Goal: Check status: Check status

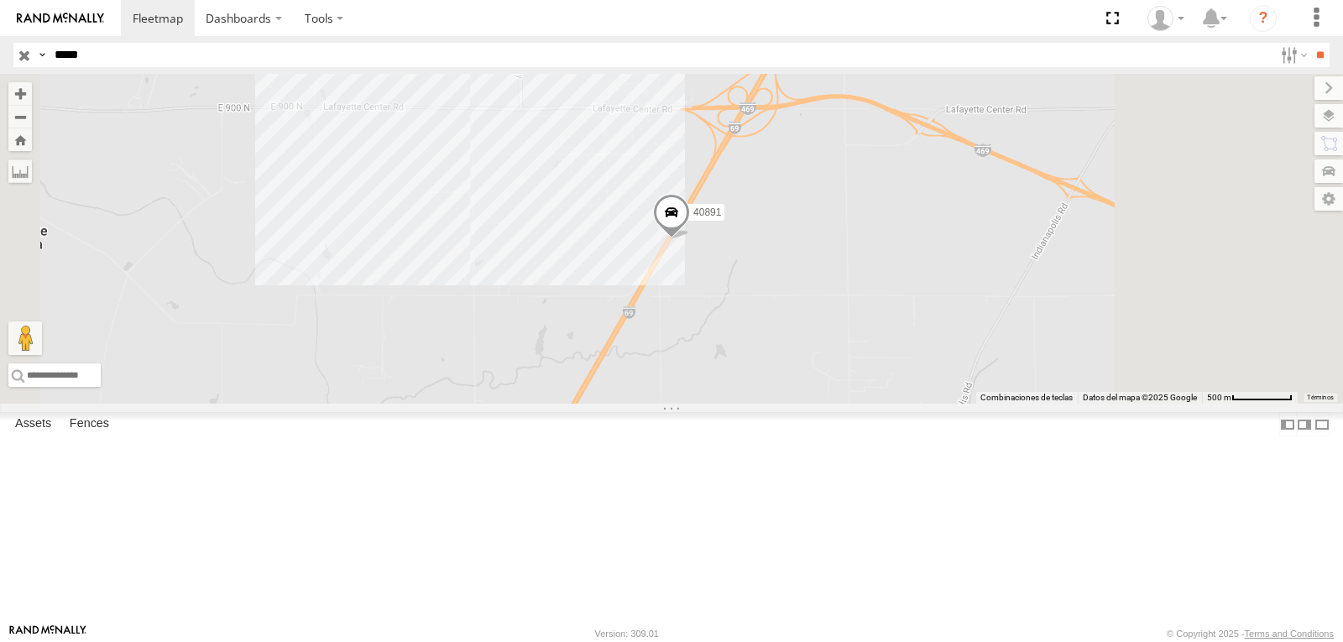
select select "**********"
click at [60, 53] on input "*****" at bounding box center [660, 55] width 1225 height 24
paste input "text"
click at [60, 53] on input "*****" at bounding box center [660, 55] width 1225 height 24
click at [1310, 43] on input "**" at bounding box center [1319, 55] width 19 height 24
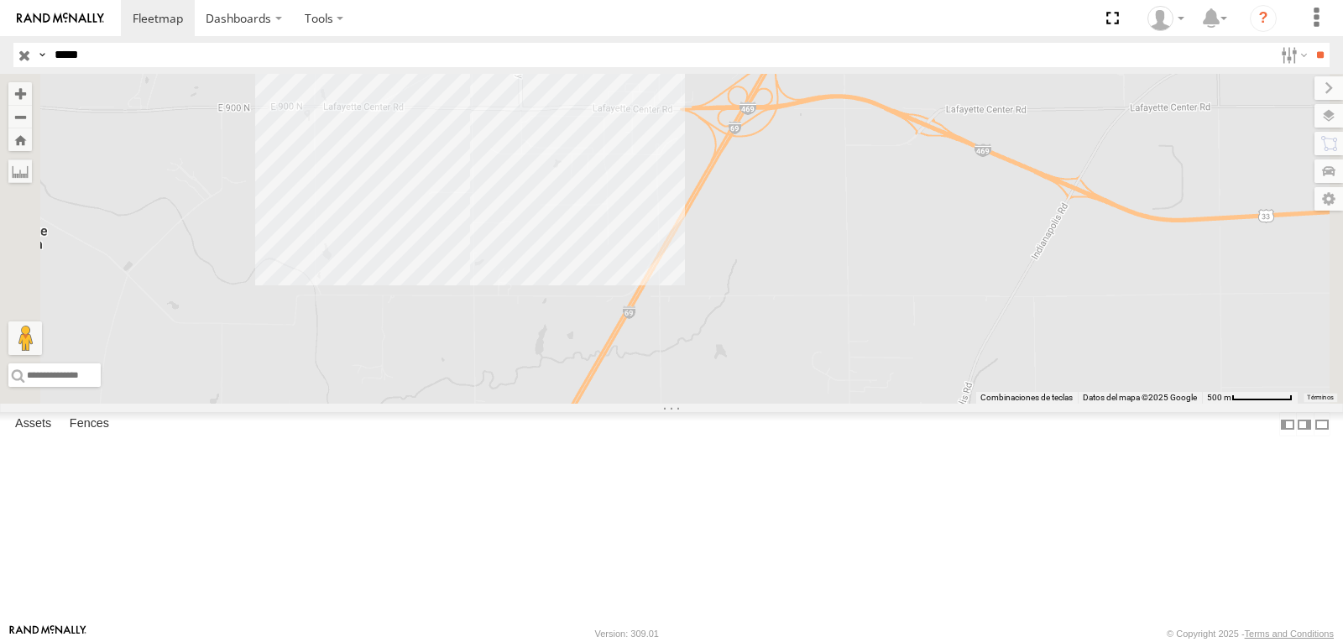
click at [0, 0] on div "40641 All Assets" at bounding box center [0, 0] width 0 height 0
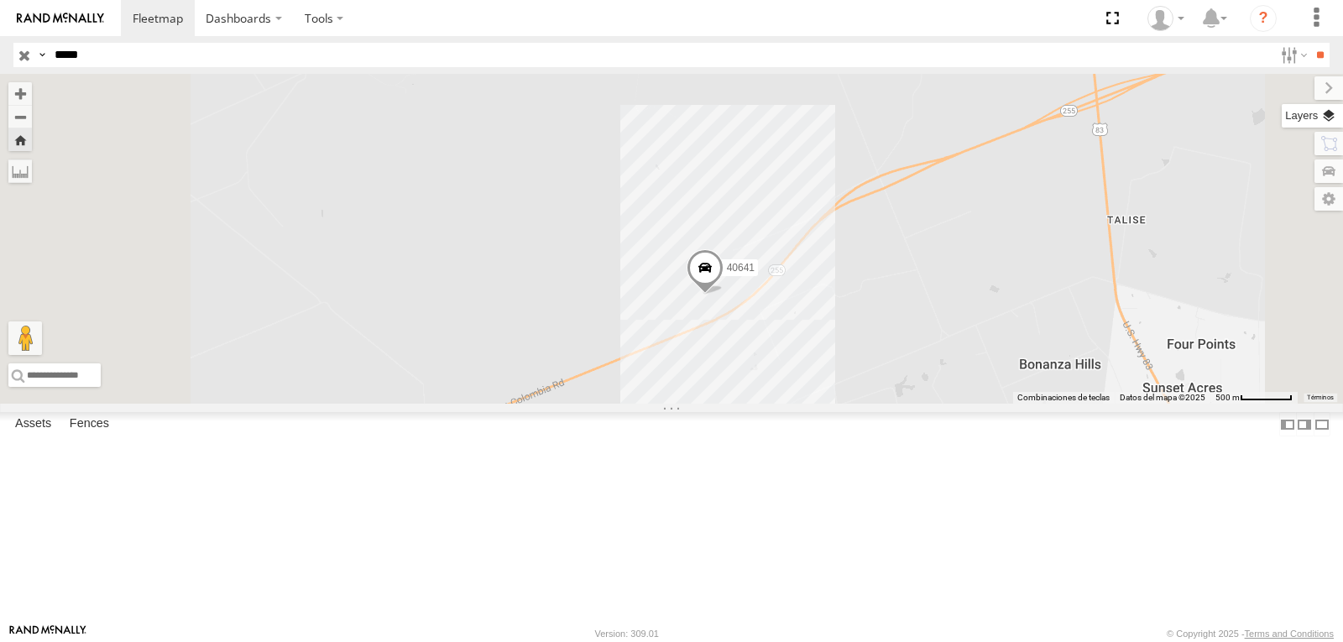
click at [1329, 124] on label at bounding box center [1312, 116] width 61 height 24
click at [0, 0] on div "Overlays" at bounding box center [0, 0] width 0 height 0
click at [0, 0] on span "Basemaps" at bounding box center [0, 0] width 0 height 0
click at [0, 0] on span "Default" at bounding box center [0, 0] width 0 height 0
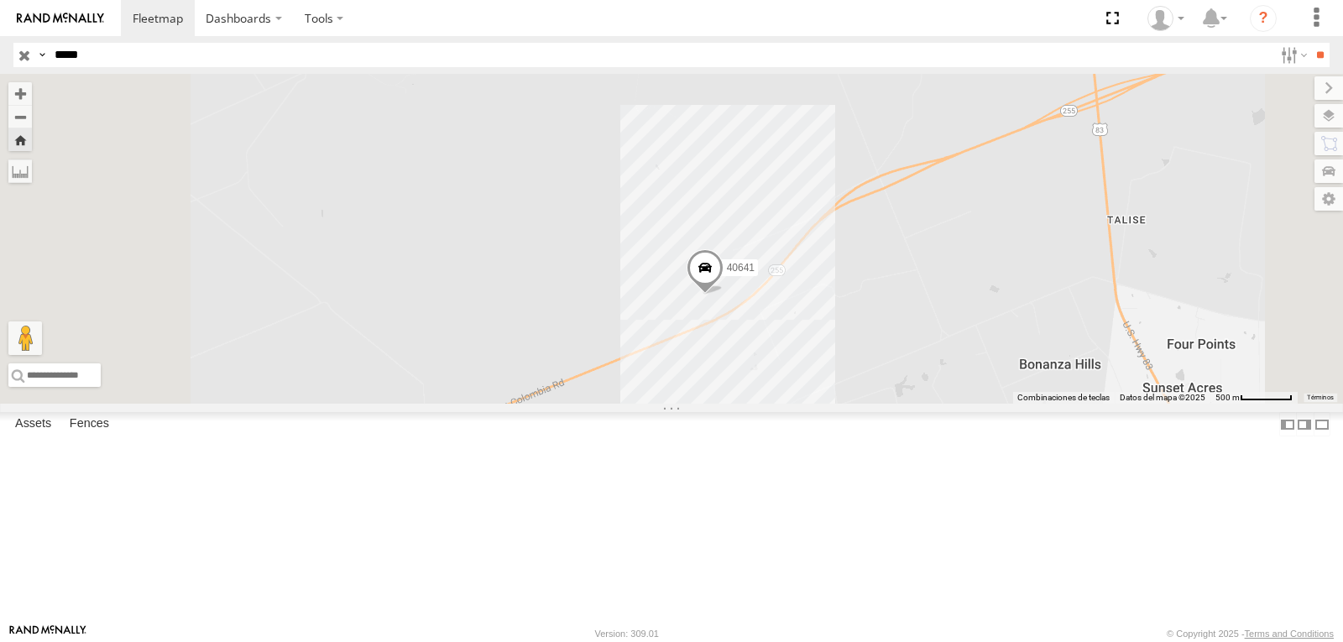
click at [0, 0] on span "Terrain" at bounding box center [0, 0] width 0 height 0
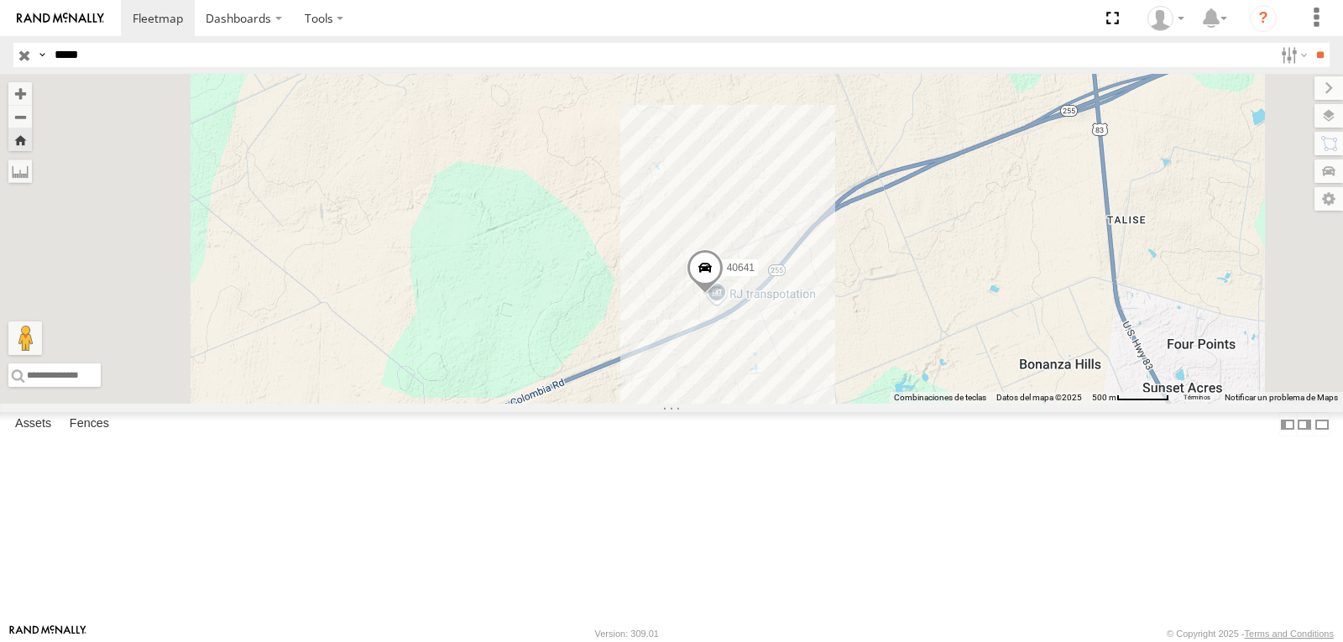
click at [0, 0] on span "Satellite" at bounding box center [0, 0] width 0 height 0
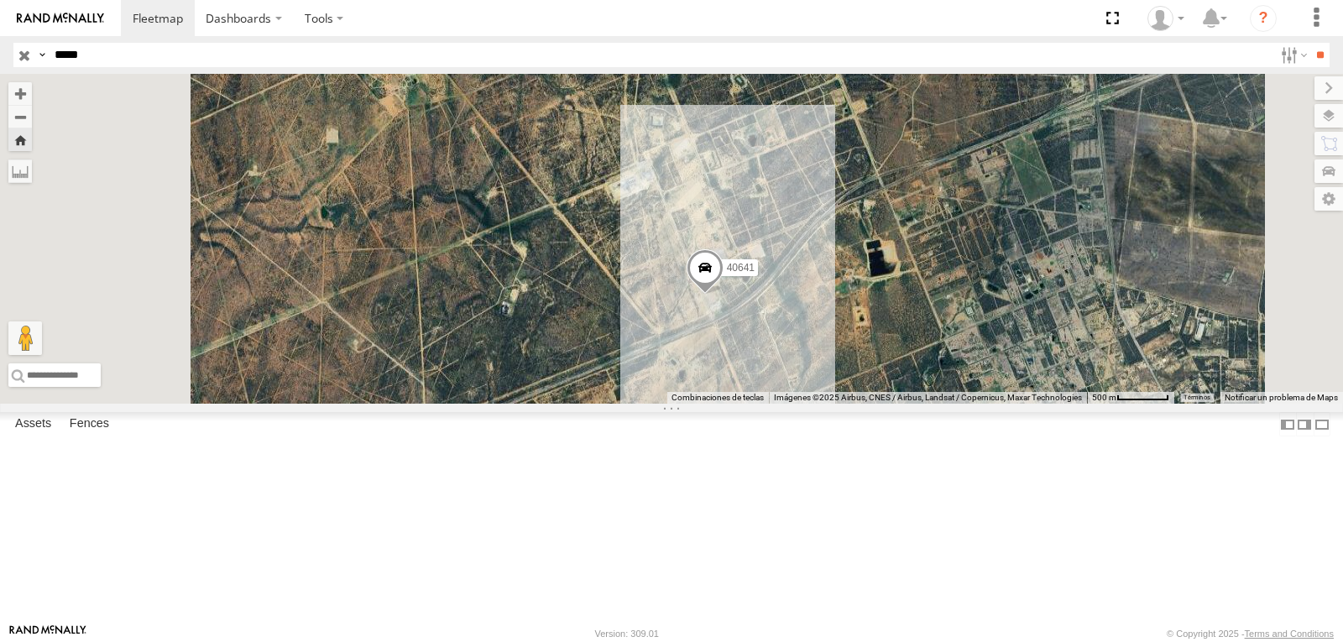
click at [0, 0] on span "Overlays" at bounding box center [0, 0] width 0 height 0
click at [0, 0] on span "Fences" at bounding box center [0, 0] width 0 height 0
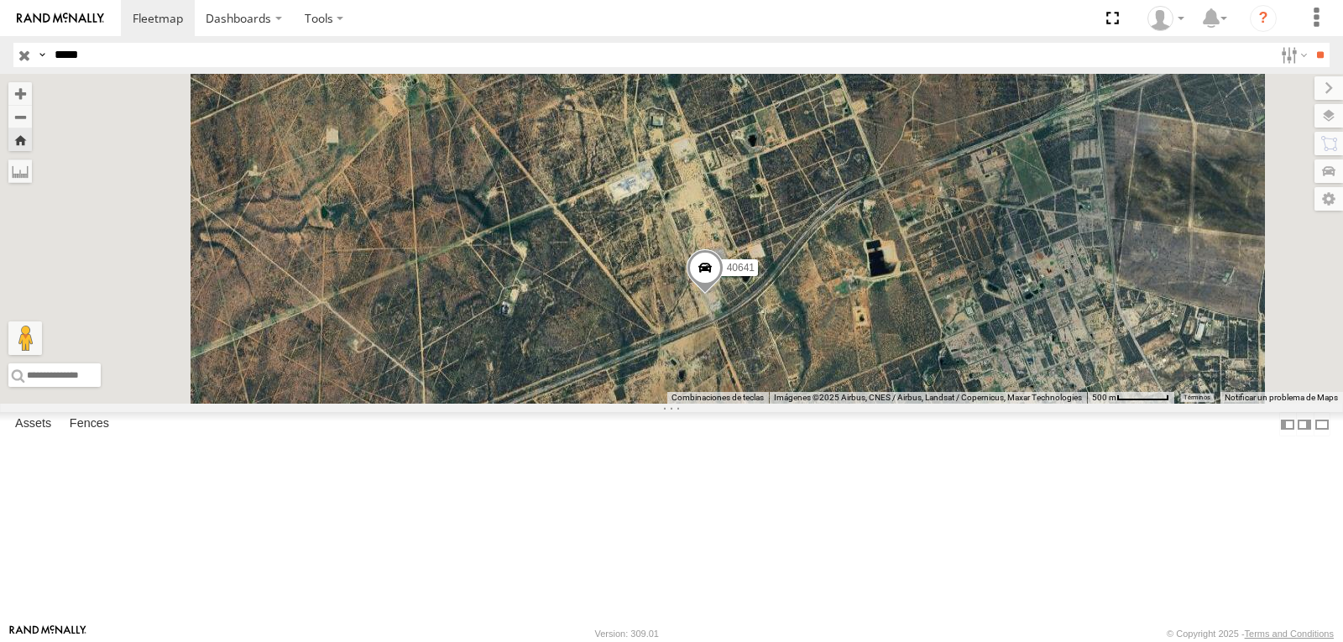
click at [0, 0] on span "Fences" at bounding box center [0, 0] width 0 height 0
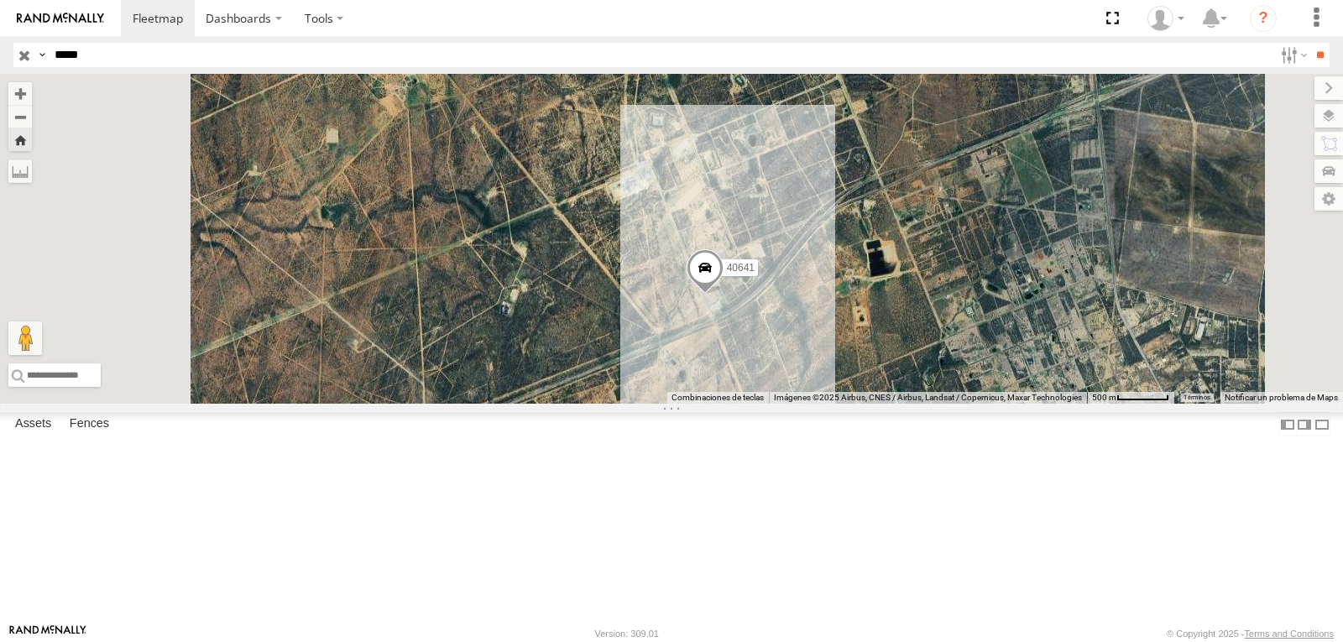
click at [0, 0] on span "Fences" at bounding box center [0, 0] width 0 height 0
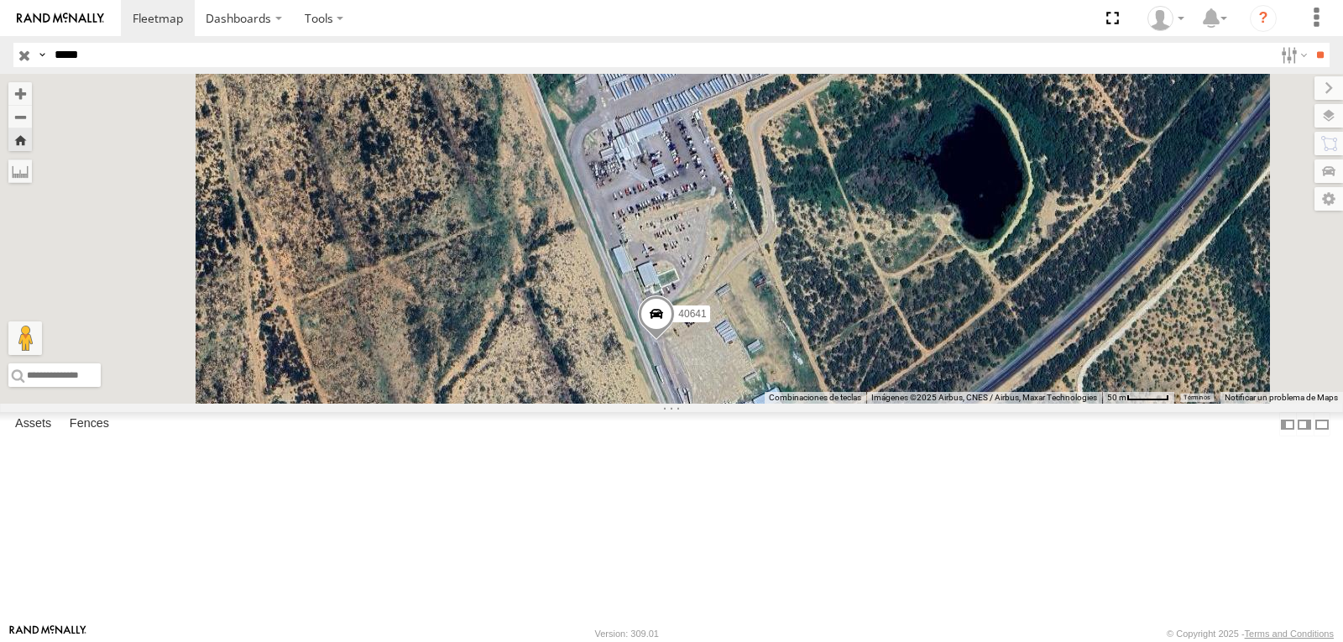
drag, startPoint x: 945, startPoint y: 421, endPoint x: 965, endPoint y: 309, distance: 113.4
click at [959, 317] on div "40641" at bounding box center [671, 239] width 1343 height 330
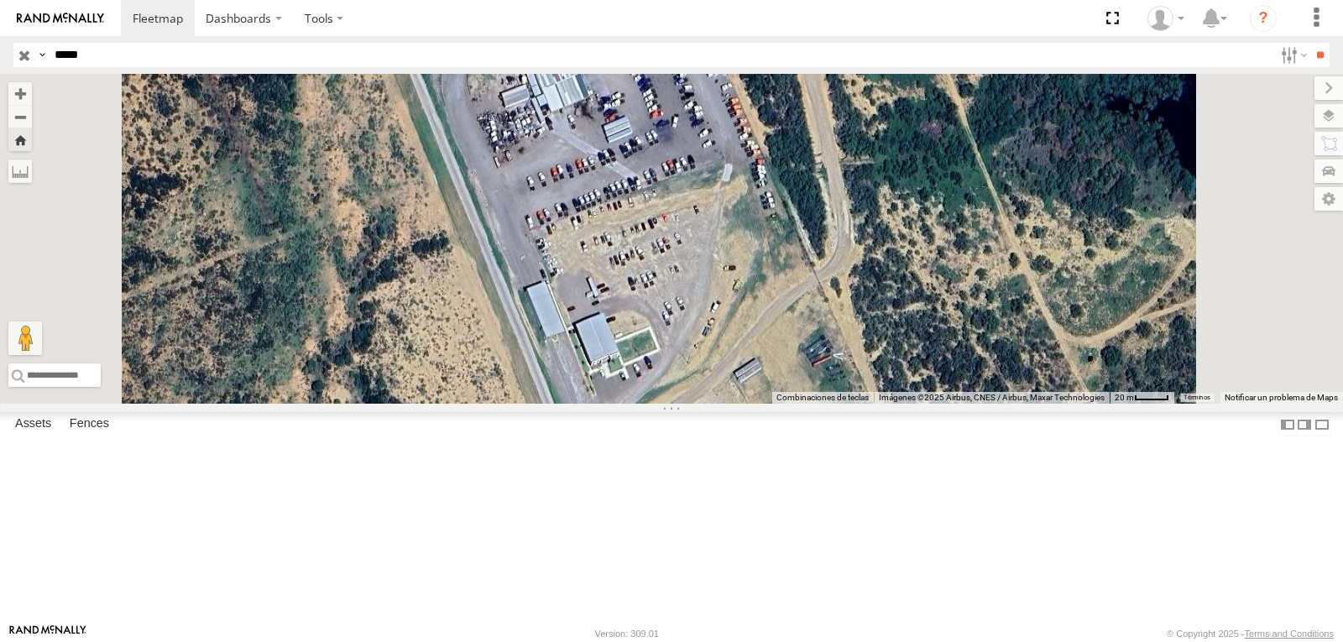
drag, startPoint x: 887, startPoint y: 428, endPoint x: 898, endPoint y: 452, distance: 25.9
click at [898, 404] on div "40641" at bounding box center [671, 239] width 1343 height 330
click at [900, 404] on div "40641" at bounding box center [671, 239] width 1343 height 330
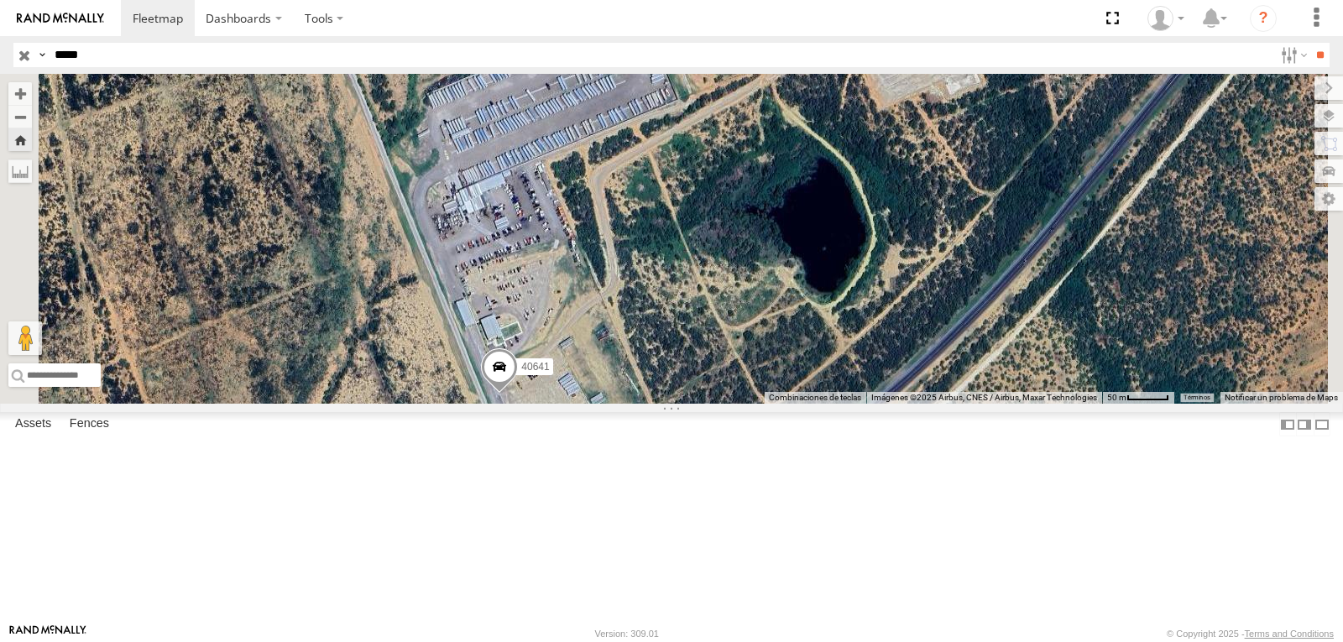
drag, startPoint x: 843, startPoint y: 424, endPoint x: 738, endPoint y: 436, distance: 105.7
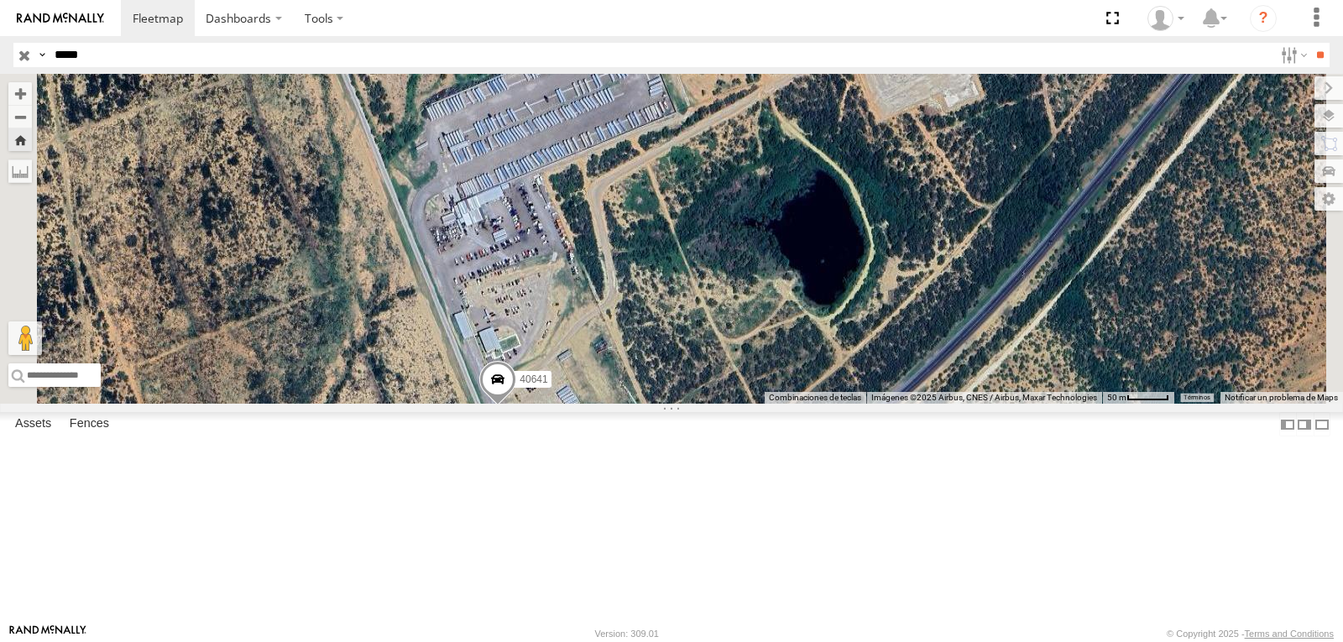
click at [738, 404] on div "40641" at bounding box center [671, 239] width 1343 height 330
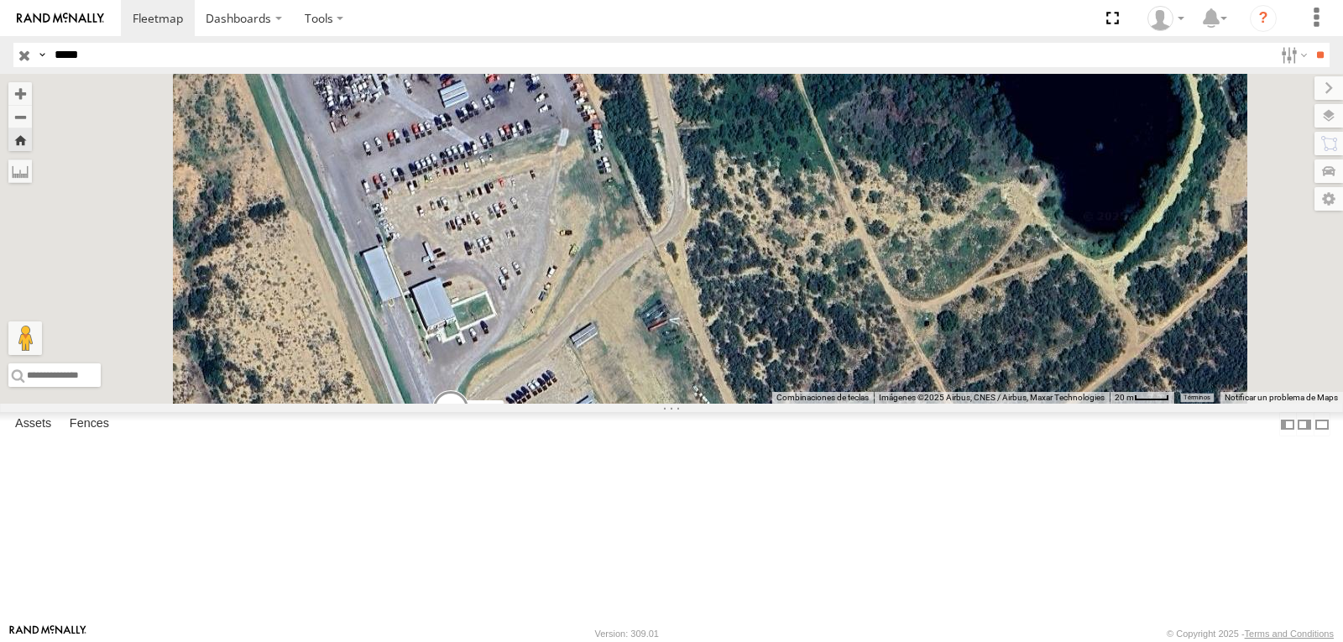
drag, startPoint x: 723, startPoint y: 507, endPoint x: 758, endPoint y: 368, distance: 143.5
click at [753, 378] on div "40641" at bounding box center [671, 239] width 1343 height 330
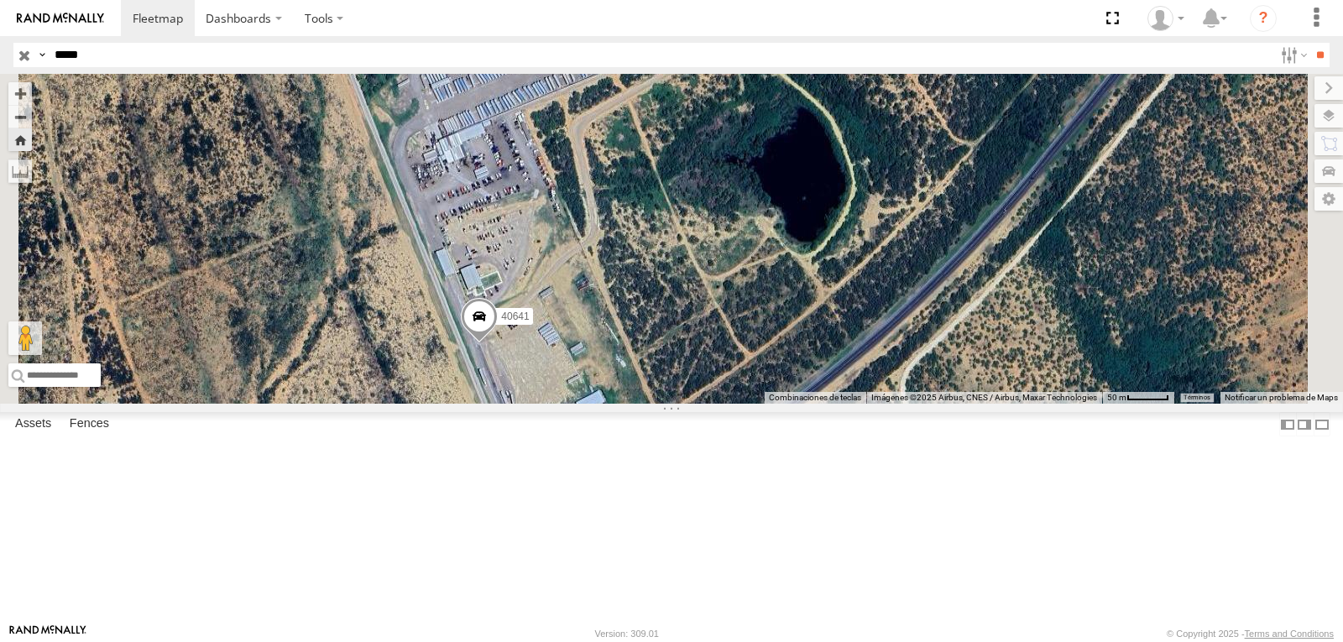
drag, startPoint x: 948, startPoint y: 249, endPoint x: 961, endPoint y: 282, distance: 35.1
click at [961, 282] on div "40641" at bounding box center [671, 239] width 1343 height 330
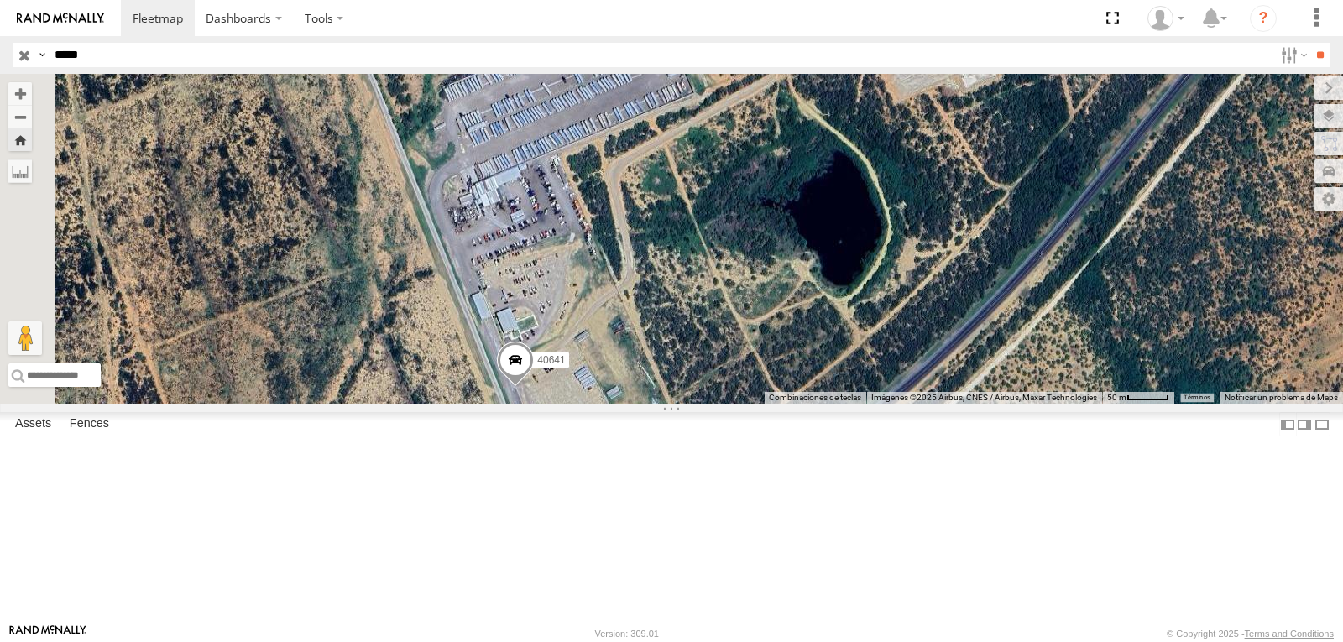
drag, startPoint x: 917, startPoint y: 447, endPoint x: 938, endPoint y: 473, distance: 34.0
click at [938, 404] on div "40641" at bounding box center [671, 239] width 1343 height 330
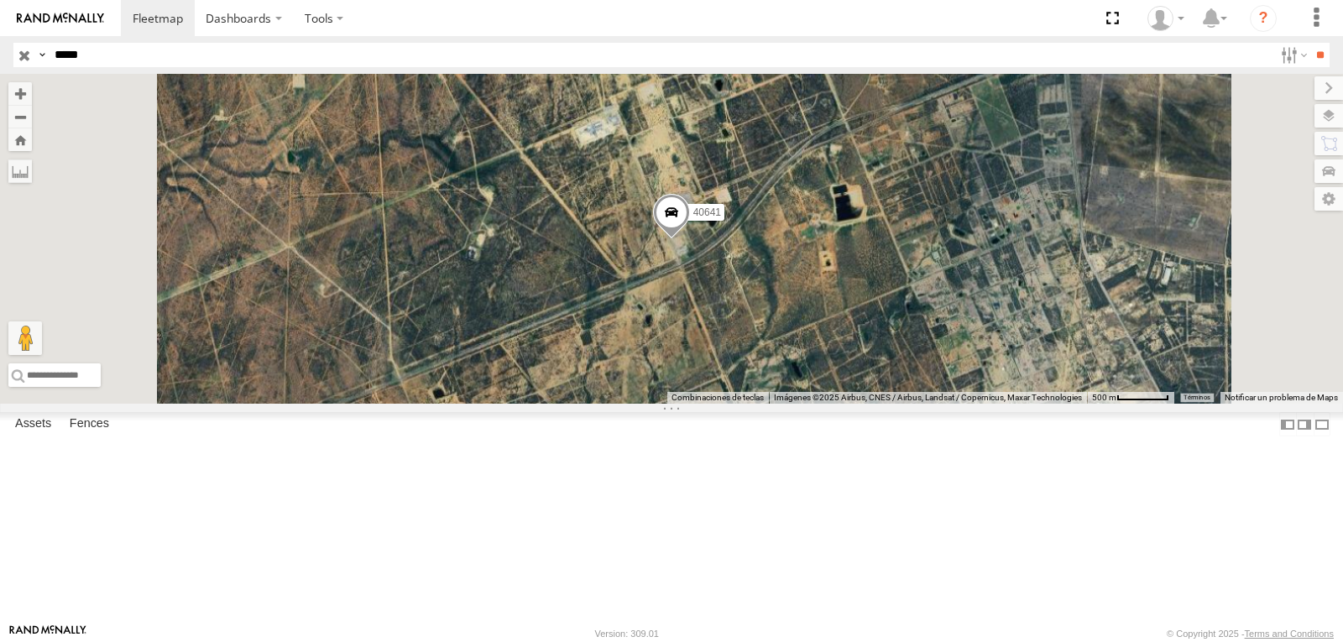
click at [79, 58] on input "*****" at bounding box center [660, 55] width 1225 height 24
paste input "text"
click at [79, 58] on input "*****" at bounding box center [660, 55] width 1225 height 24
type input "*****"
click at [1310, 43] on input "**" at bounding box center [1319, 55] width 19 height 24
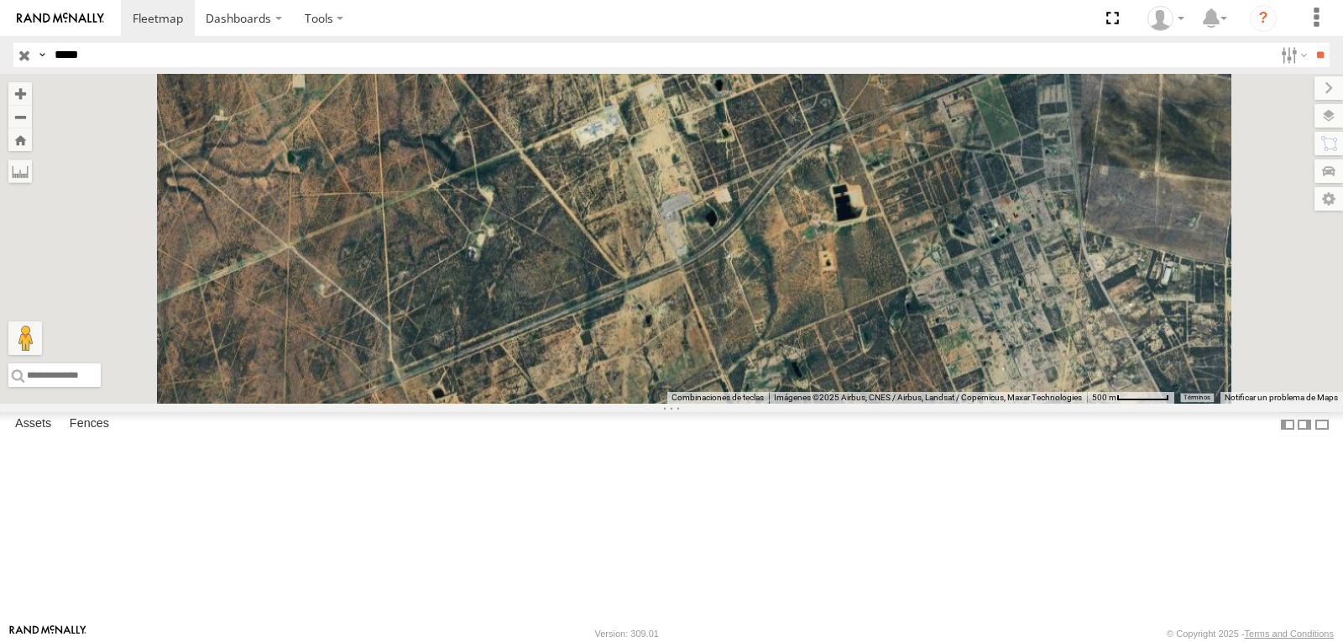
click at [0, 0] on div "40867" at bounding box center [0, 0] width 0 height 0
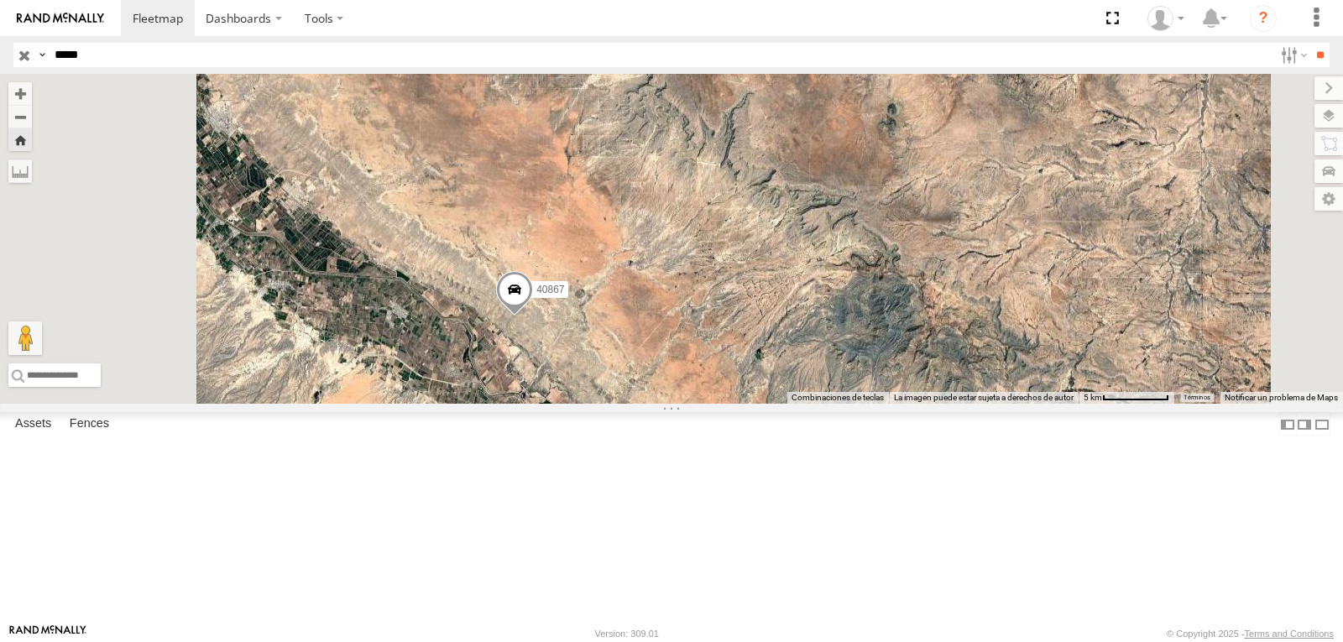
click at [0, 0] on span at bounding box center [0, 0] width 0 height 0
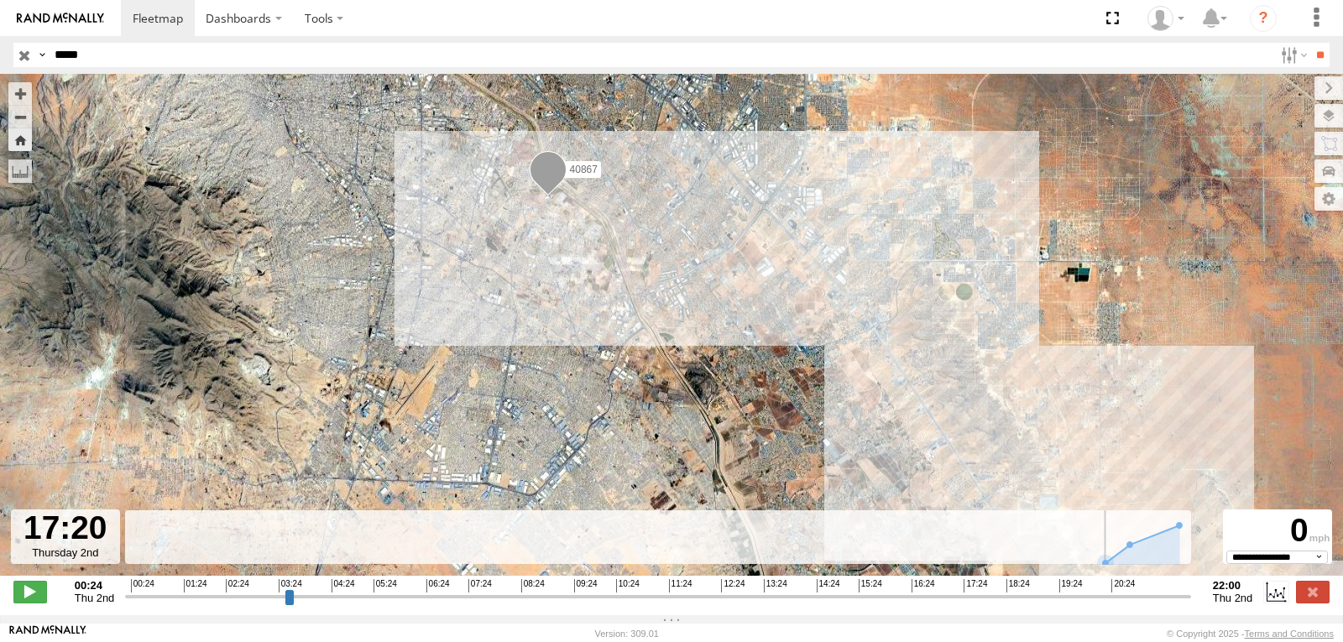
drag, startPoint x: 134, startPoint y: 605, endPoint x: 957, endPoint y: 603, distance: 822.5
click at [957, 603] on input "range" at bounding box center [658, 596] width 1066 height 16
click at [627, 323] on div "40867" at bounding box center [671, 334] width 1343 height 520
click at [254, 598] on input "range" at bounding box center [658, 596] width 1066 height 16
drag, startPoint x: 254, startPoint y: 598, endPoint x: 1138, endPoint y: 598, distance: 883.8
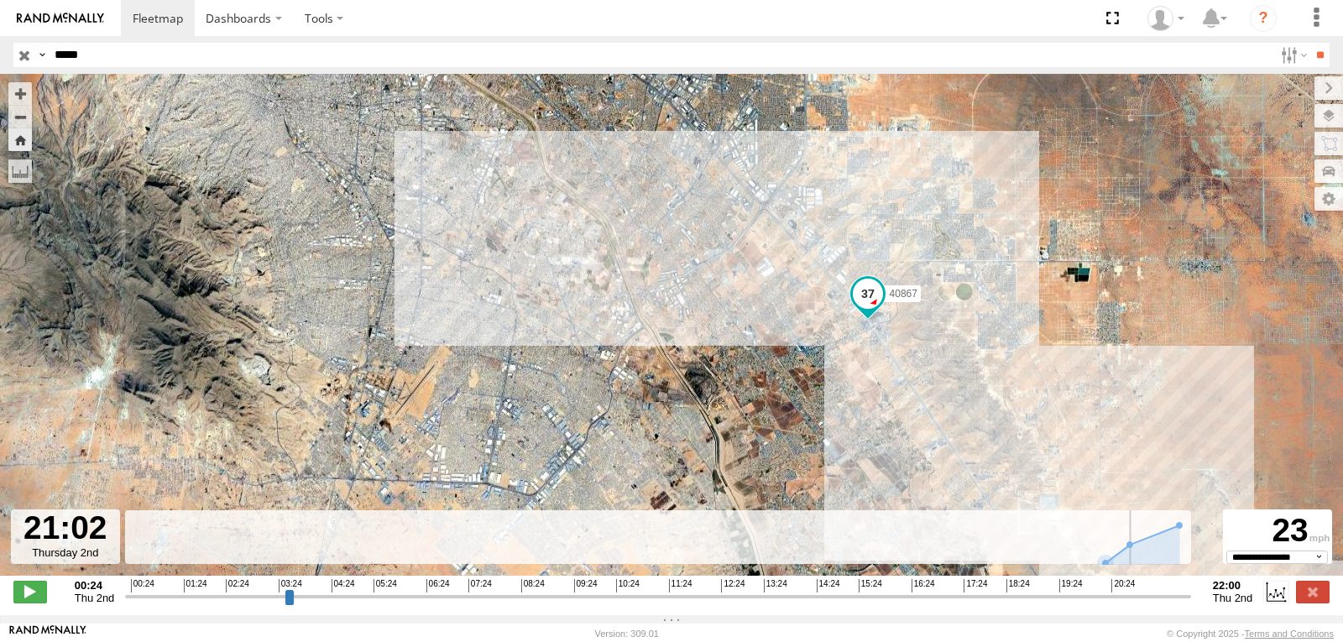
click at [1138, 598] on input "range" at bounding box center [658, 596] width 1066 height 16
click at [1287, 88] on label at bounding box center [1315, 88] width 56 height 24
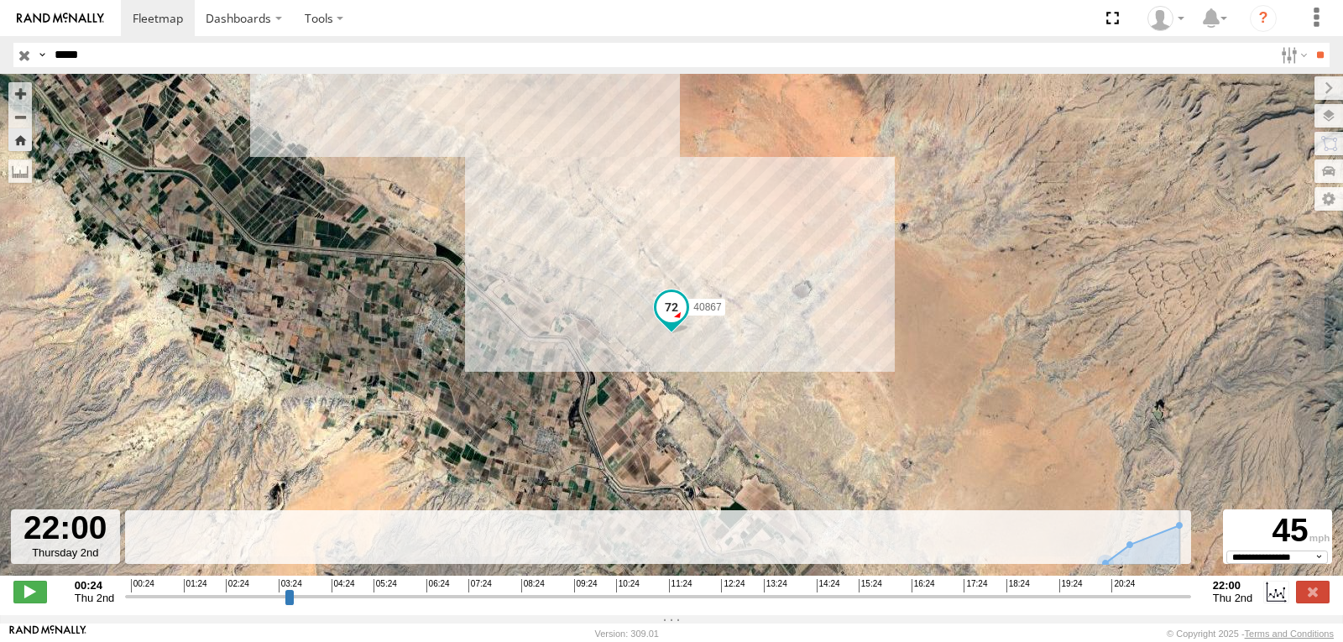
drag, startPoint x: 1141, startPoint y: 608, endPoint x: 1187, endPoint y: 612, distance: 45.5
type input "**********"
click at [1187, 604] on input "range" at bounding box center [658, 596] width 1066 height 16
